Goal: Answer question/provide support: Share knowledge or assist other users

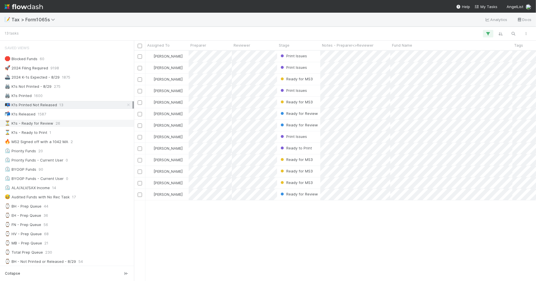
click at [65, 124] on div "⏳ K1s - Ready for Review 26" at bounding box center [69, 123] width 128 height 7
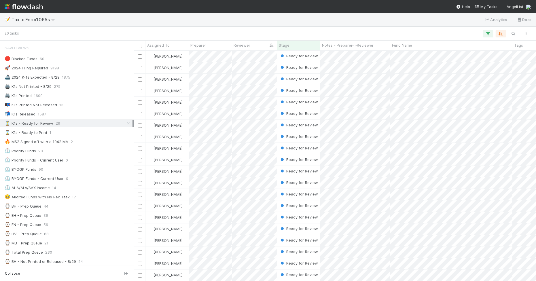
scroll to position [225, 397]
click at [104, 68] on div "🚀 2024 Filing Required 9198" at bounding box center [69, 68] width 128 height 7
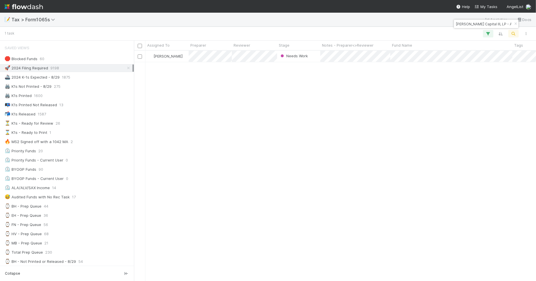
scroll to position [225, 397]
type input "Rauch Capital III, LP - A2"
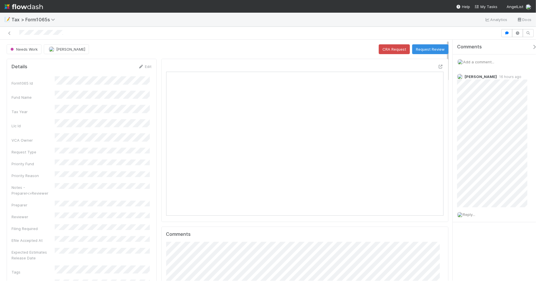
click at [478, 61] on span "Add a comment..." at bounding box center [478, 62] width 31 height 5
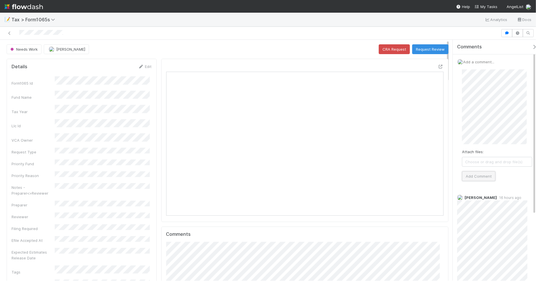
click at [481, 178] on button "Add Comment" at bounding box center [478, 176] width 33 height 10
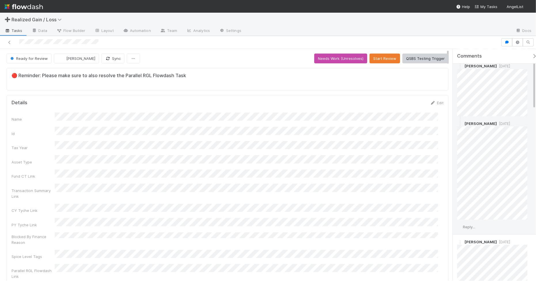
scroll to position [72, 0]
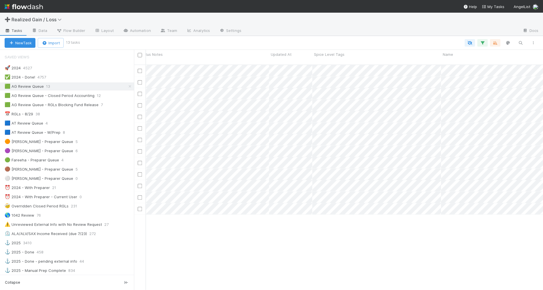
scroll to position [0, 222]
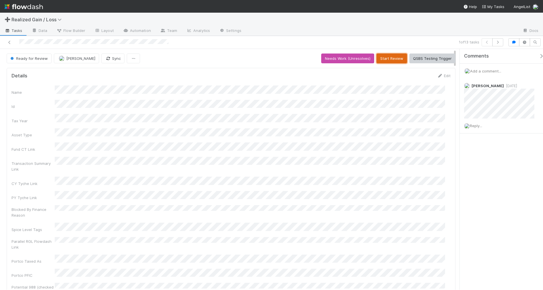
click at [387, 58] on button "Start Review" at bounding box center [392, 59] width 31 height 10
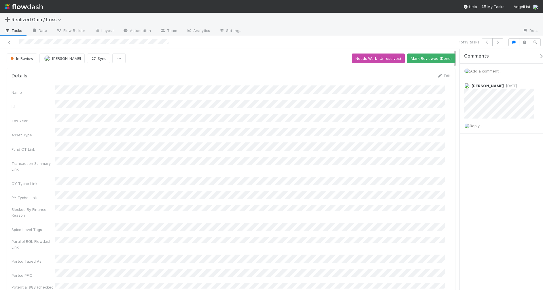
click at [490, 70] on span "Add a comment..." at bounding box center [485, 71] width 31 height 5
click at [491, 169] on button "Add Comment" at bounding box center [485, 168] width 33 height 10
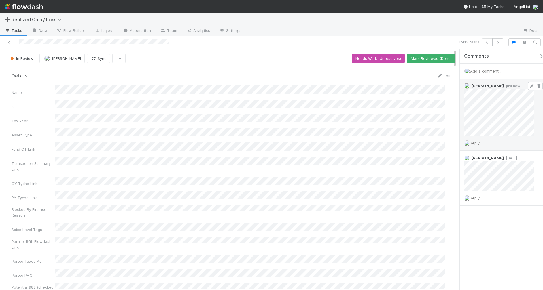
click at [529, 86] on icon at bounding box center [532, 86] width 6 height 4
click at [472, 171] on div "Reply..." at bounding box center [502, 176] width 84 height 14
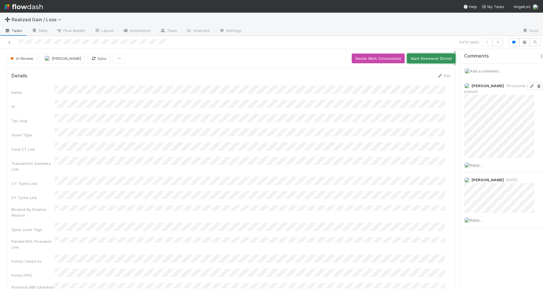
click at [423, 60] on button "Mark Reviewed (Done)" at bounding box center [431, 59] width 48 height 10
click at [499, 45] on button "button" at bounding box center [497, 42] width 11 height 8
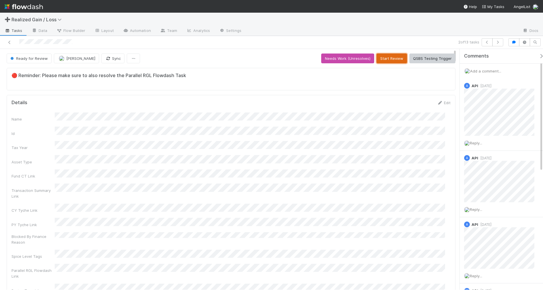
click at [392, 59] on button "Start Review" at bounding box center [392, 59] width 31 height 10
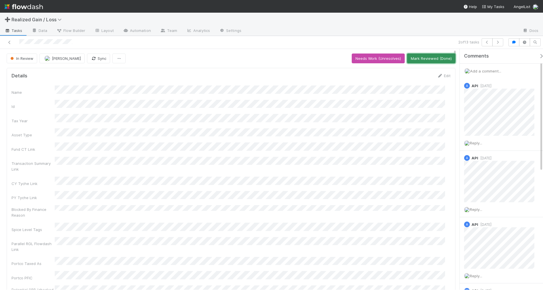
click at [441, 60] on button "Mark Reviewed (Done)" at bounding box center [431, 59] width 48 height 10
click at [495, 43] on icon "button" at bounding box center [498, 42] width 6 height 3
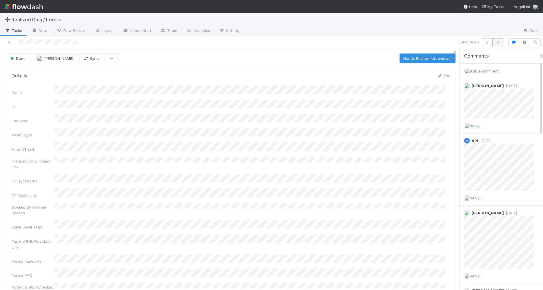
click at [497, 43] on icon "button" at bounding box center [498, 42] width 6 height 3
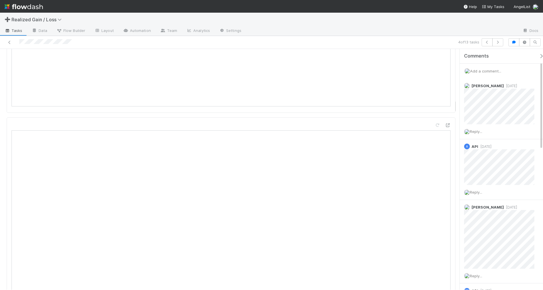
scroll to position [900, 0]
click at [501, 70] on span "Add a comment..." at bounding box center [485, 71] width 31 height 5
click at [518, 210] on div "Attach files: Choose or drag and drop file(s) Add Comment" at bounding box center [504, 155] width 70 height 152
click at [466, 130] on div "Attach files: Choose or drag and drop file(s) Add Comment" at bounding box center [504, 134] width 80 height 120
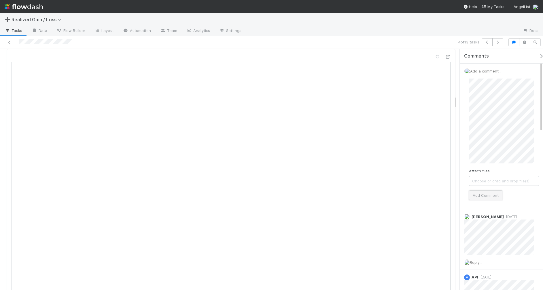
click at [476, 196] on button "Add Comment" at bounding box center [485, 196] width 33 height 10
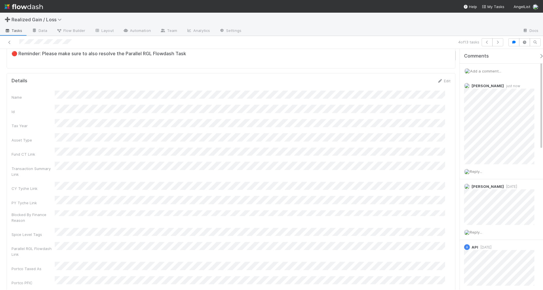
scroll to position [0, 0]
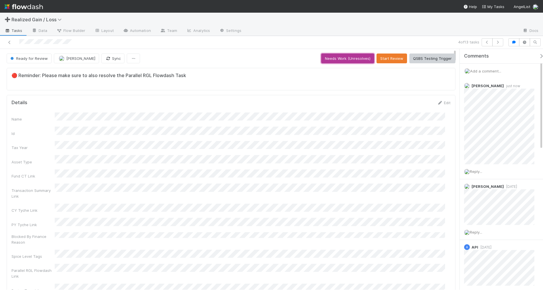
click at [340, 61] on button "Needs Work (Unresolves)" at bounding box center [347, 59] width 53 height 10
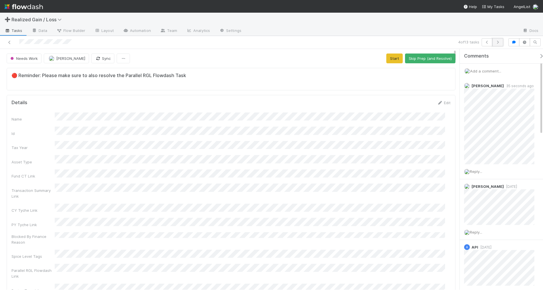
click at [498, 44] on icon "button" at bounding box center [498, 42] width 6 height 3
click at [496, 45] on button "button" at bounding box center [497, 42] width 11 height 8
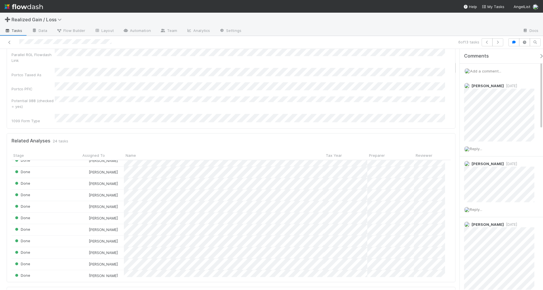
scroll to position [144, 0]
click at [497, 43] on icon "button" at bounding box center [498, 42] width 6 height 3
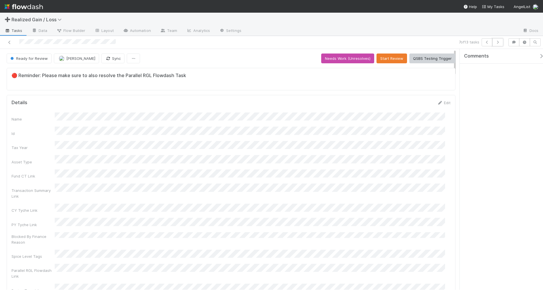
click at [497, 43] on icon "button" at bounding box center [498, 42] width 6 height 3
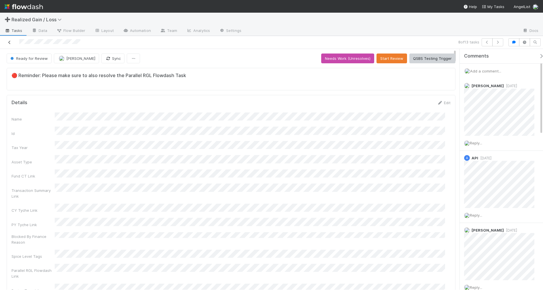
click at [8, 42] on icon at bounding box center [10, 43] width 6 height 4
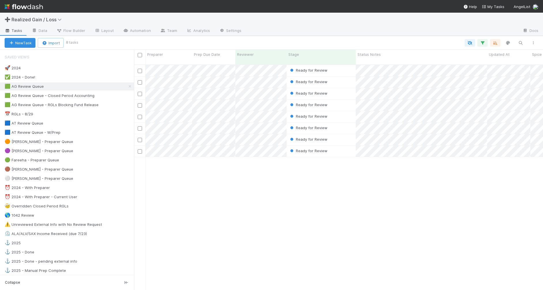
scroll to position [225, 404]
click at [97, 145] on div "🟠 Michael - Preparer Queue 5" at bounding box center [69, 141] width 129 height 7
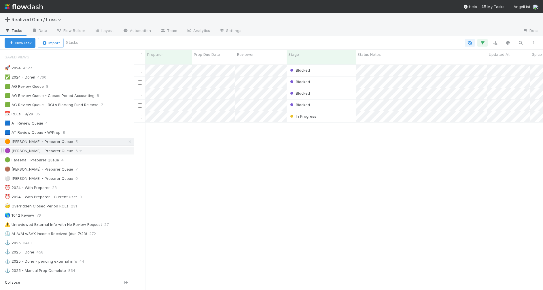
drag, startPoint x: 64, startPoint y: 156, endPoint x: 69, endPoint y: 156, distance: 4.4
click at [64, 155] on div "🟣 Helen - Preparer Queue 6" at bounding box center [69, 150] width 129 height 7
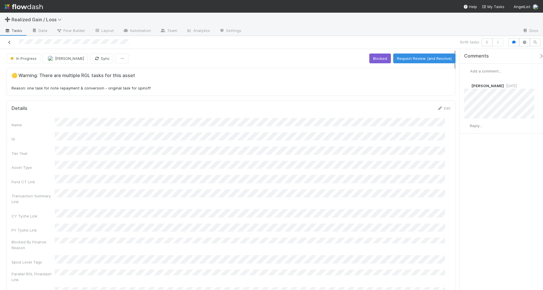
click at [12, 41] on icon at bounding box center [10, 43] width 6 height 4
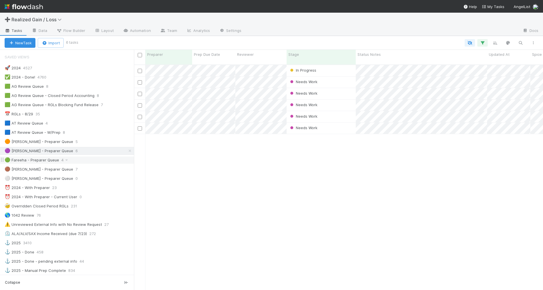
click at [94, 162] on div "🟢 Fareeha - Preparer Queue 4" at bounding box center [69, 160] width 129 height 7
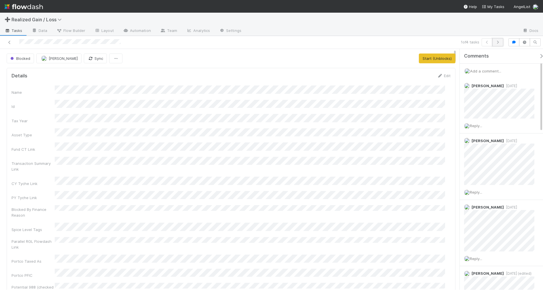
click at [496, 44] on button "button" at bounding box center [497, 42] width 11 height 8
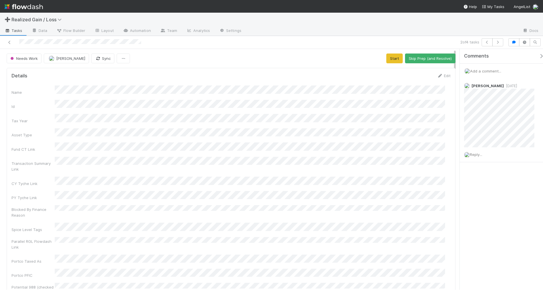
click at [487, 70] on span "Add a comment..." at bounding box center [485, 71] width 31 height 5
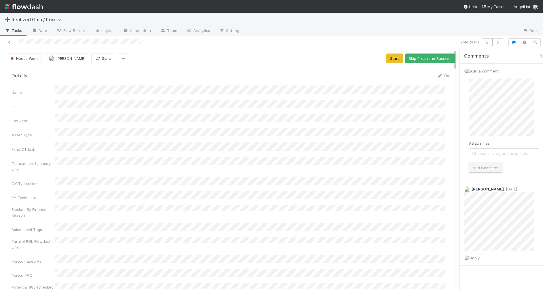
click at [495, 165] on button "Add Comment" at bounding box center [485, 168] width 33 height 10
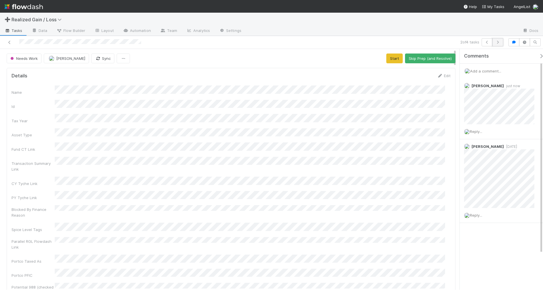
click at [495, 42] on icon "button" at bounding box center [498, 42] width 6 height 3
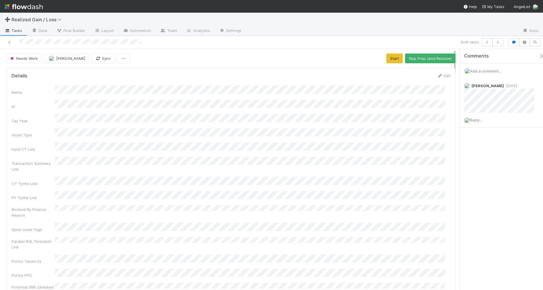
click at [485, 72] on span "Add a comment..." at bounding box center [485, 71] width 31 height 5
click at [488, 169] on button "Add Comment" at bounding box center [485, 168] width 33 height 10
click at [499, 43] on icon "button" at bounding box center [498, 42] width 6 height 3
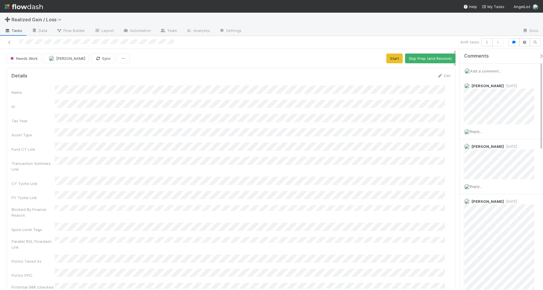
click at [492, 70] on span "Add a comment..." at bounding box center [485, 71] width 31 height 5
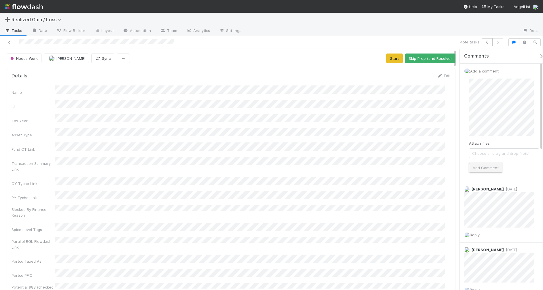
click at [491, 166] on button "Add Comment" at bounding box center [485, 168] width 33 height 10
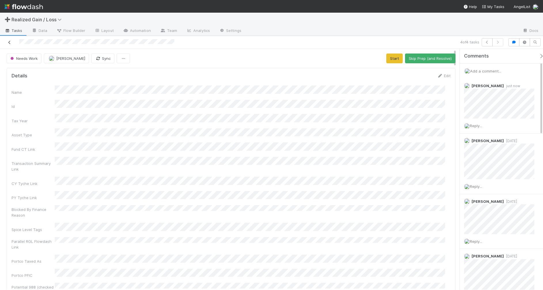
click at [9, 43] on icon at bounding box center [10, 43] width 6 height 4
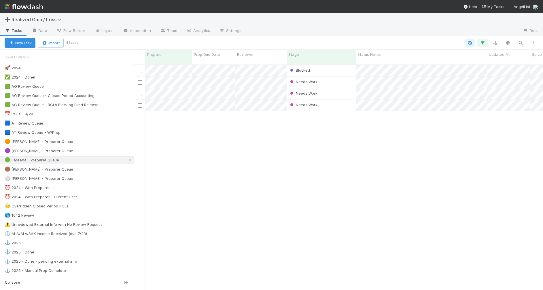
scroll to position [225, 404]
click at [89, 172] on div "🟤 Blake - Preparer Queue 7" at bounding box center [69, 169] width 129 height 7
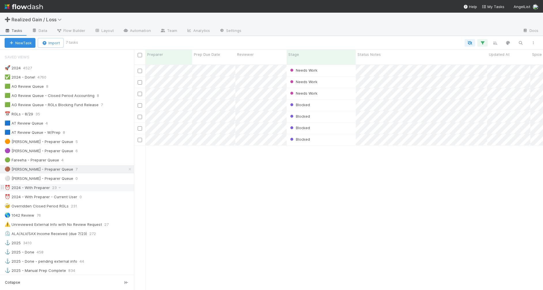
scroll to position [225, 404]
click at [94, 190] on div "⏰ 2024 - With Preparer 23" at bounding box center [69, 187] width 129 height 7
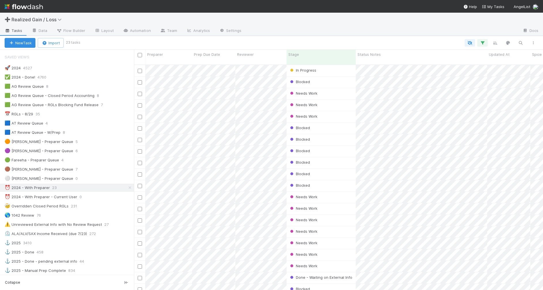
scroll to position [225, 404]
click at [296, 53] on span "Stage" at bounding box center [293, 55] width 11 height 6
click at [307, 64] on div "Sort First → Last" at bounding box center [322, 65] width 66 height 9
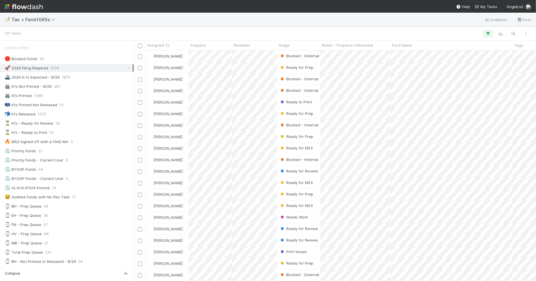
scroll to position [225, 397]
paste input "[PERSON_NAME] Capital III, LP - A4"
type input "[PERSON_NAME] Capital III, LP - A4"
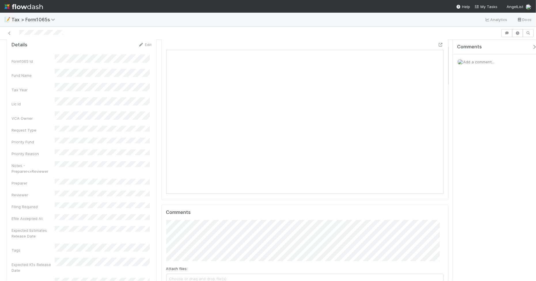
scroll to position [72, 0]
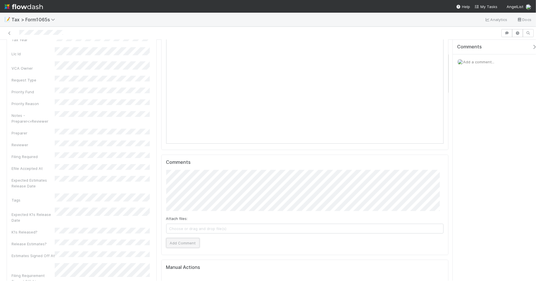
click at [176, 243] on button "Add Comment" at bounding box center [182, 243] width 33 height 10
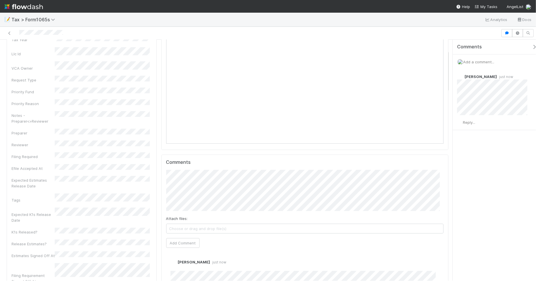
scroll to position [0, 0]
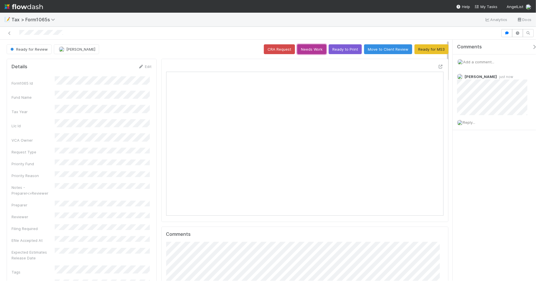
click at [304, 50] on button "Needs Work" at bounding box center [311, 49] width 29 height 10
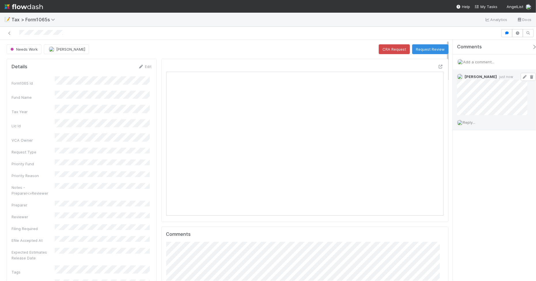
click at [522, 77] on icon at bounding box center [525, 77] width 6 height 4
click at [10, 32] on icon at bounding box center [10, 33] width 6 height 4
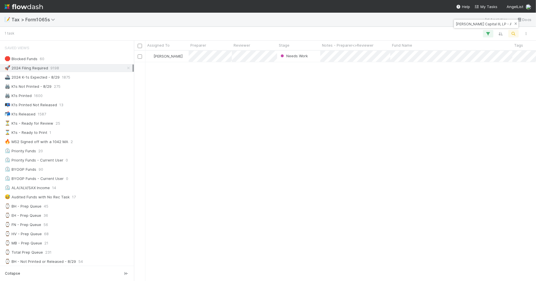
scroll to position [6, 6]
click at [516, 22] on icon "button" at bounding box center [516, 23] width 6 height 3
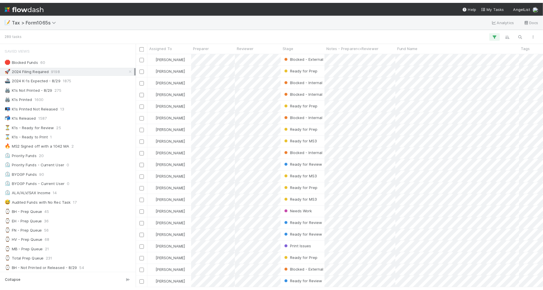
scroll to position [225, 397]
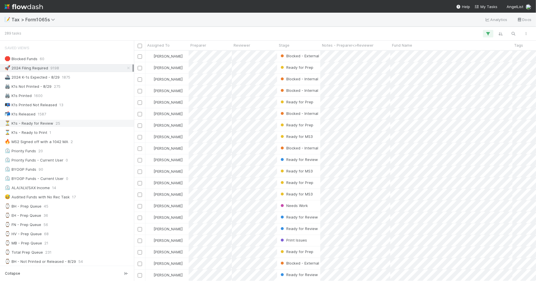
click at [86, 127] on div "⏳ K1s - Ready for Review 25" at bounding box center [69, 123] width 128 height 7
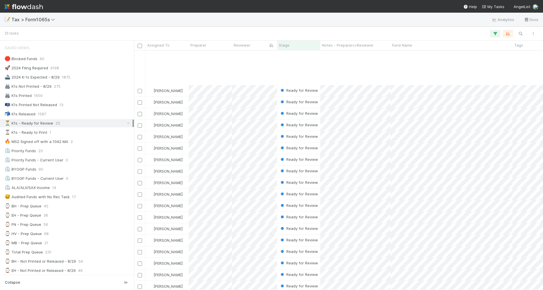
scroll to position [54, 0]
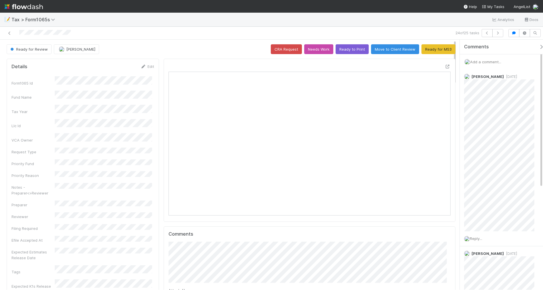
scroll to position [111, 273]
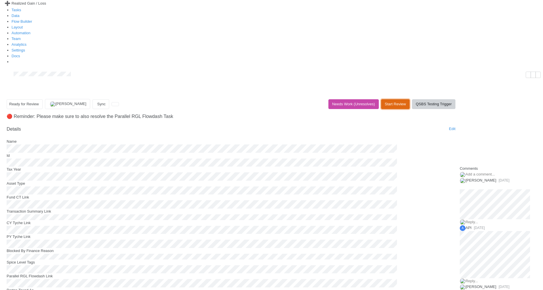
click at [389, 99] on button "Start Review" at bounding box center [395, 104] width 29 height 10
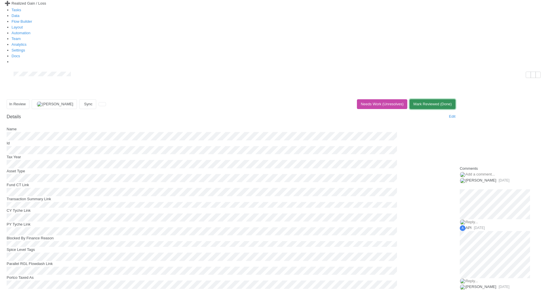
click at [441, 99] on button "Mark Reviewed (Done)" at bounding box center [433, 104] width 46 height 10
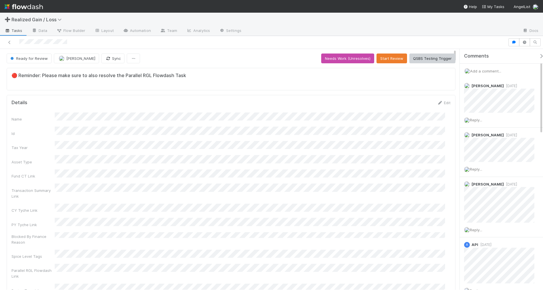
click at [485, 71] on span "Add a comment..." at bounding box center [485, 71] width 31 height 5
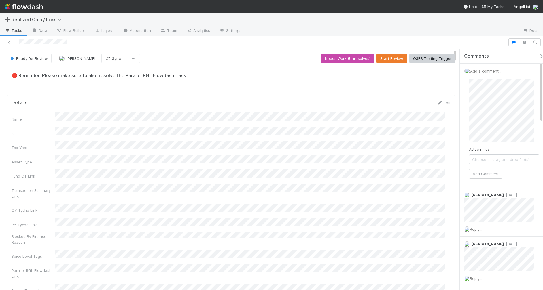
click at [468, 106] on div "Attach files: Choose or drag and drop file(s) Add Comment" at bounding box center [504, 128] width 80 height 109
click at [479, 165] on button "Add Comment" at bounding box center [485, 168] width 33 height 10
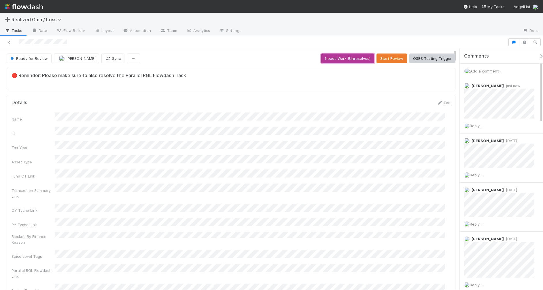
click at [348, 61] on button "Needs Work (Unresolves)" at bounding box center [347, 59] width 53 height 10
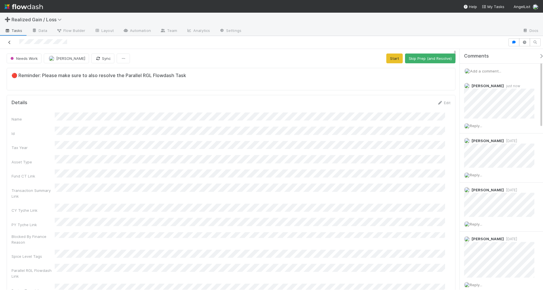
click at [10, 42] on icon at bounding box center [10, 43] width 6 height 4
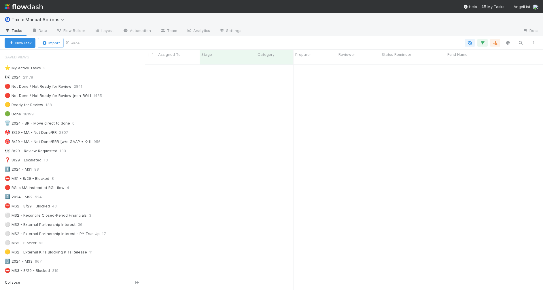
scroll to position [225, 392]
